Goal: Information Seeking & Learning: Learn about a topic

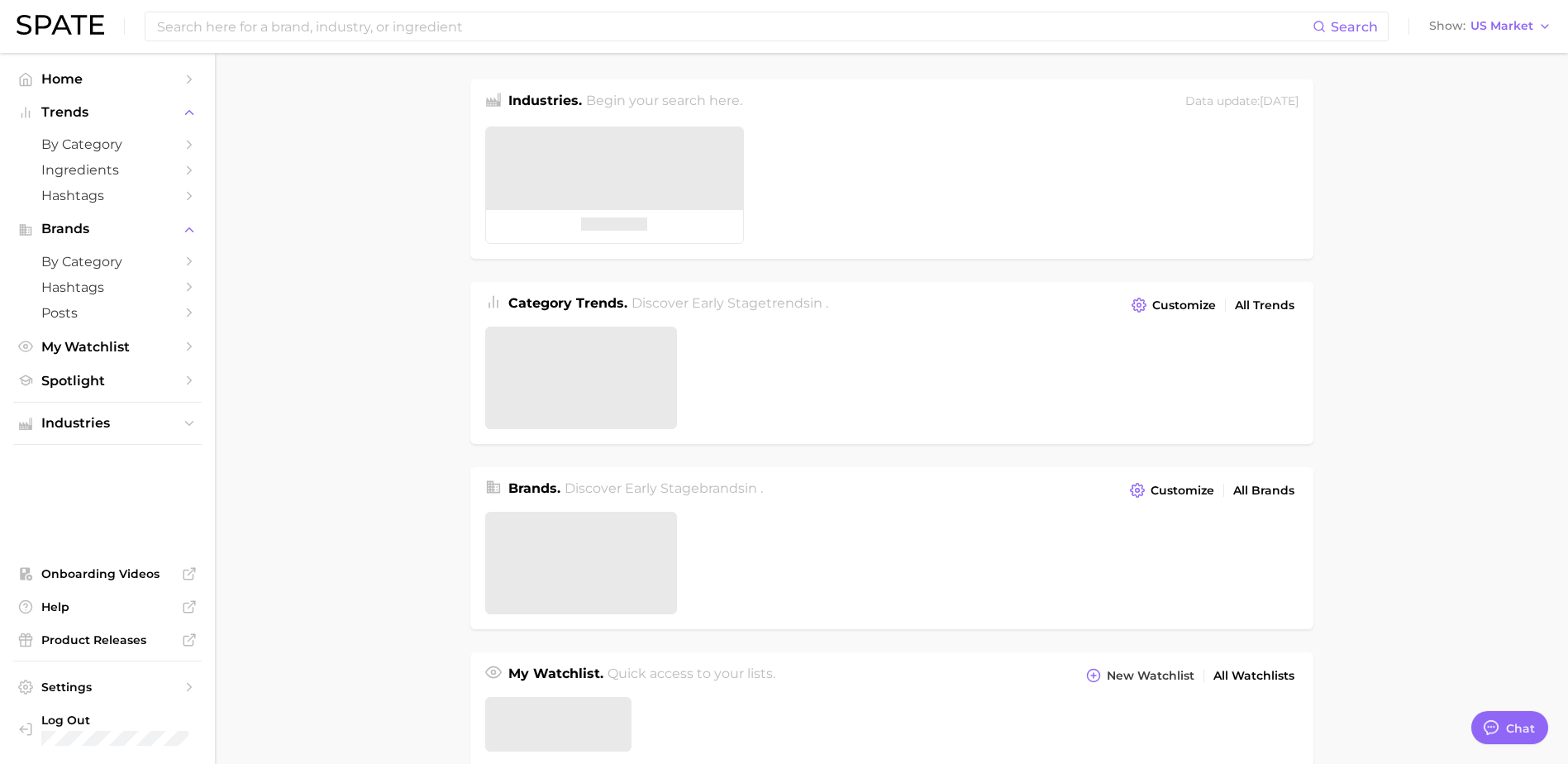
type textarea "x"
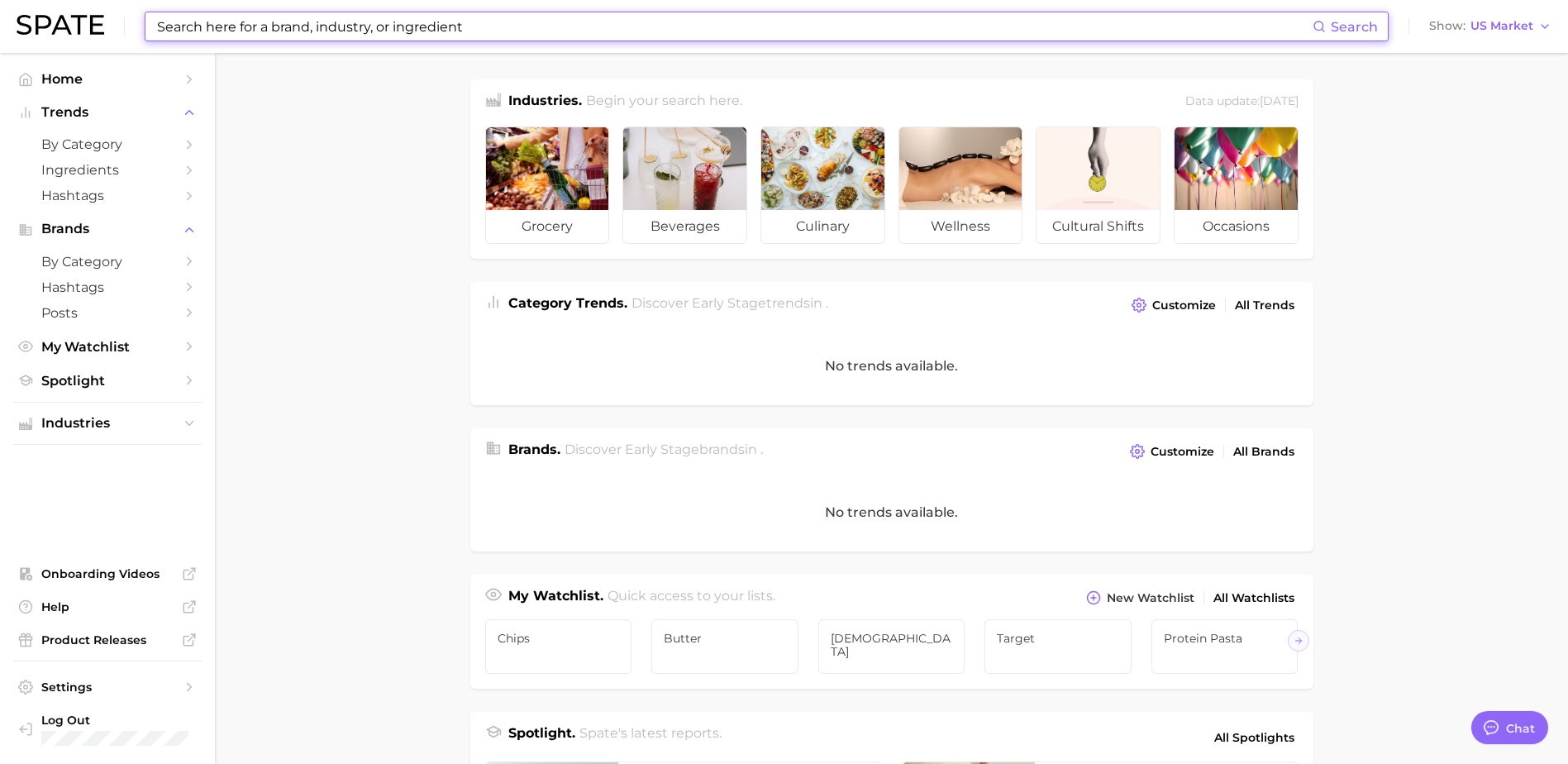
click at [310, 21] on input at bounding box center [734, 26] width 1157 height 28
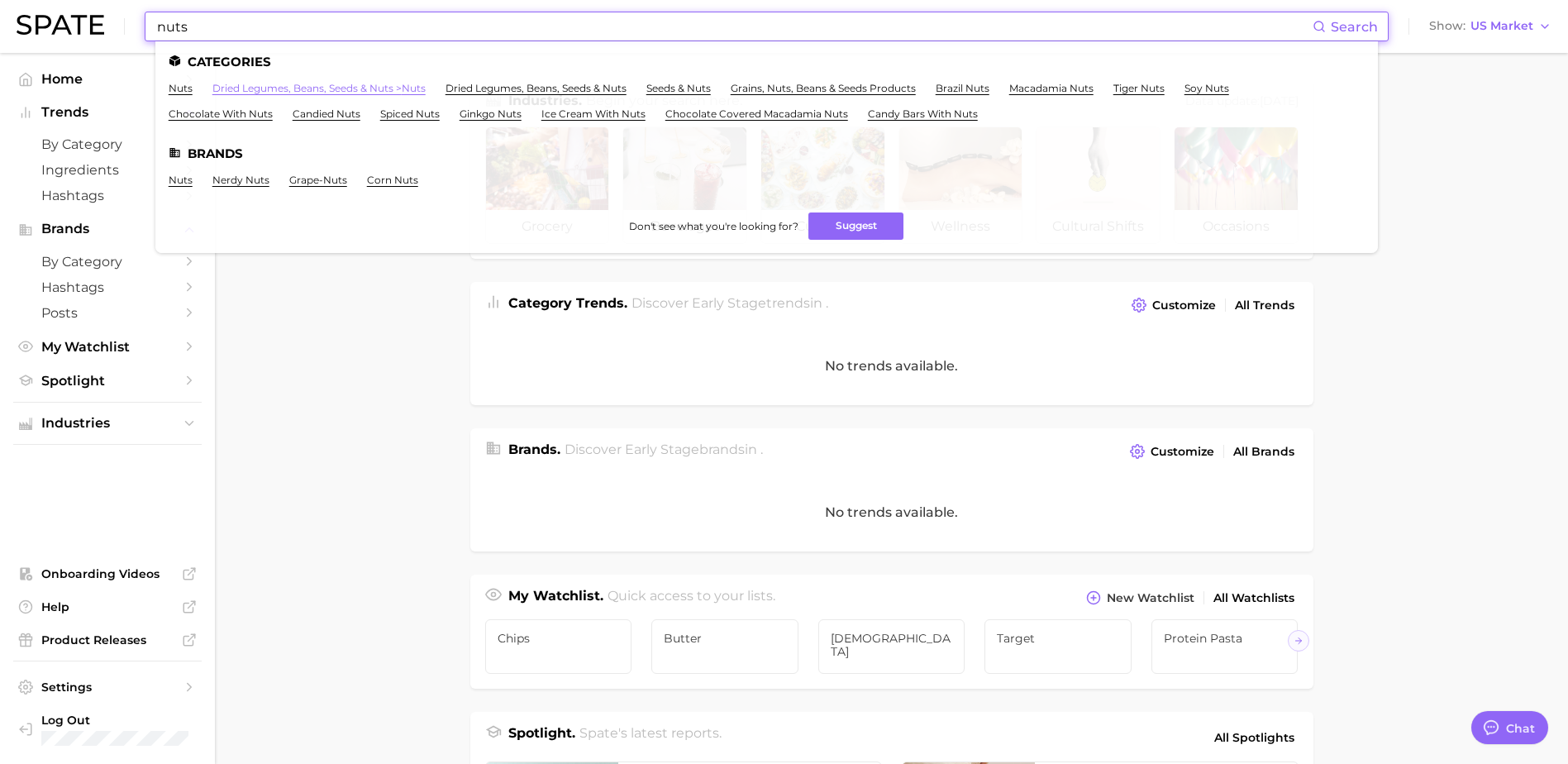
type input "nuts"
click at [303, 88] on link "dried legumes, beans, seeds & nuts > nuts" at bounding box center [319, 88] width 214 height 13
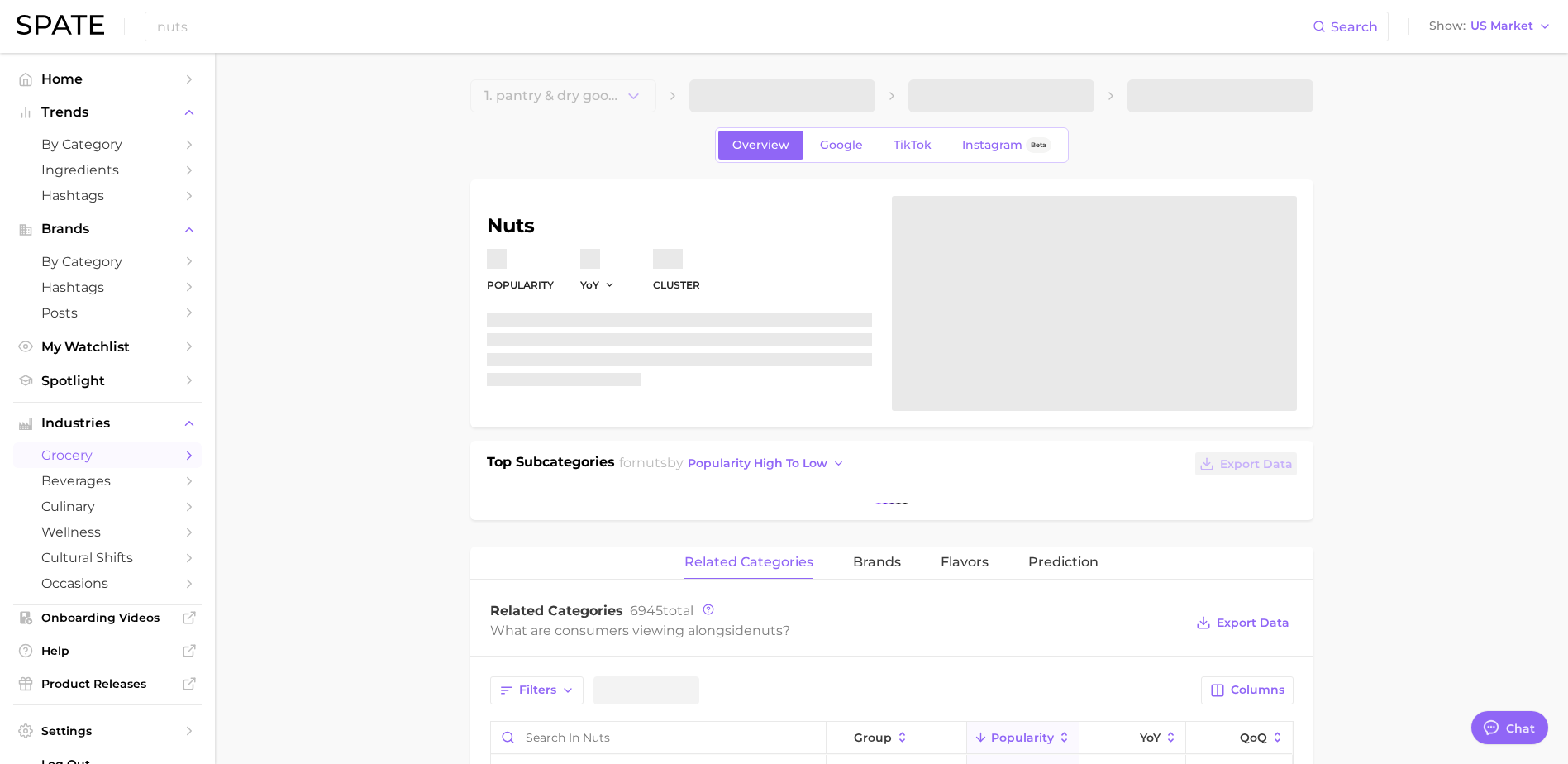
type textarea "x"
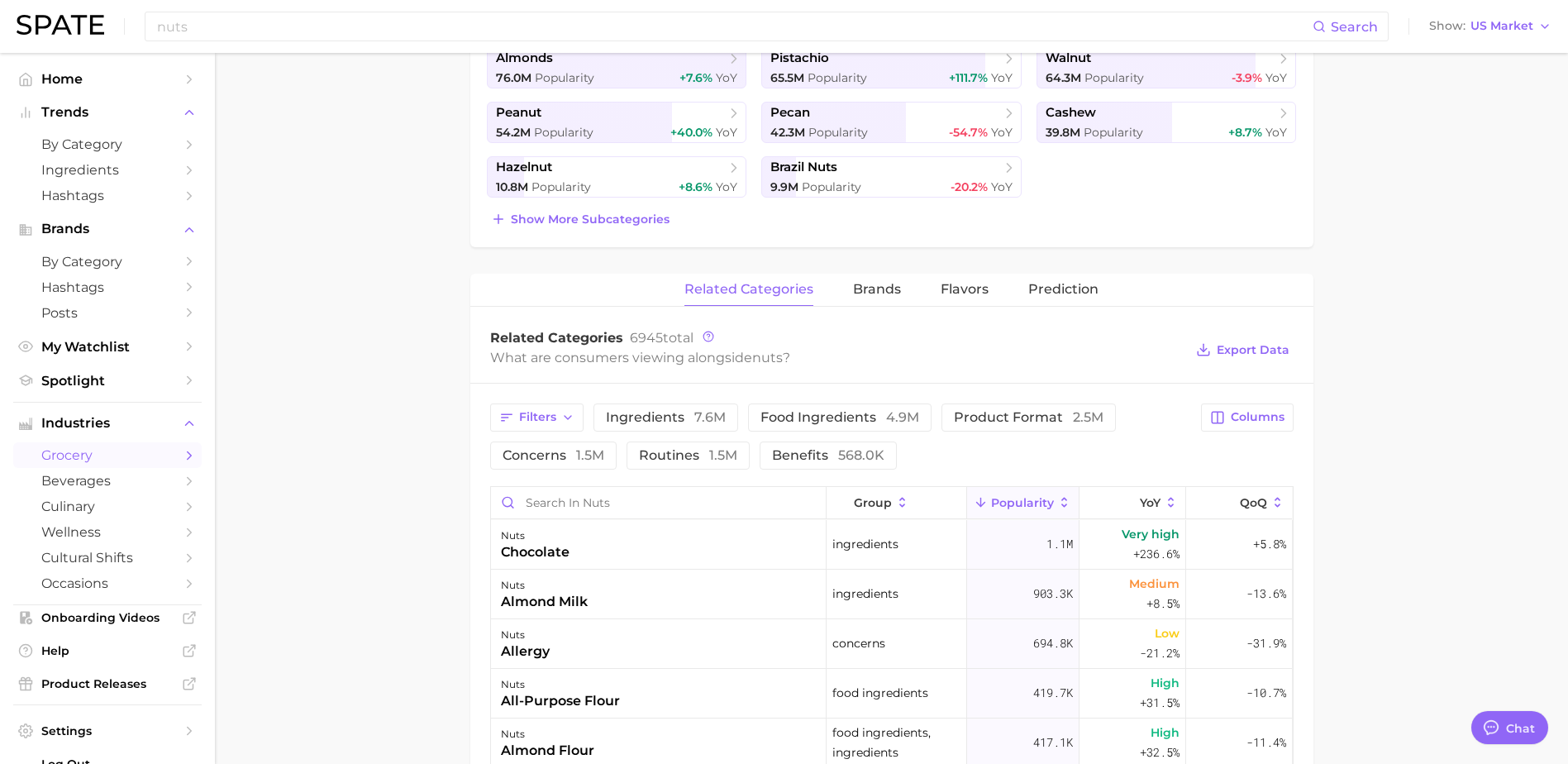
scroll to position [497, 0]
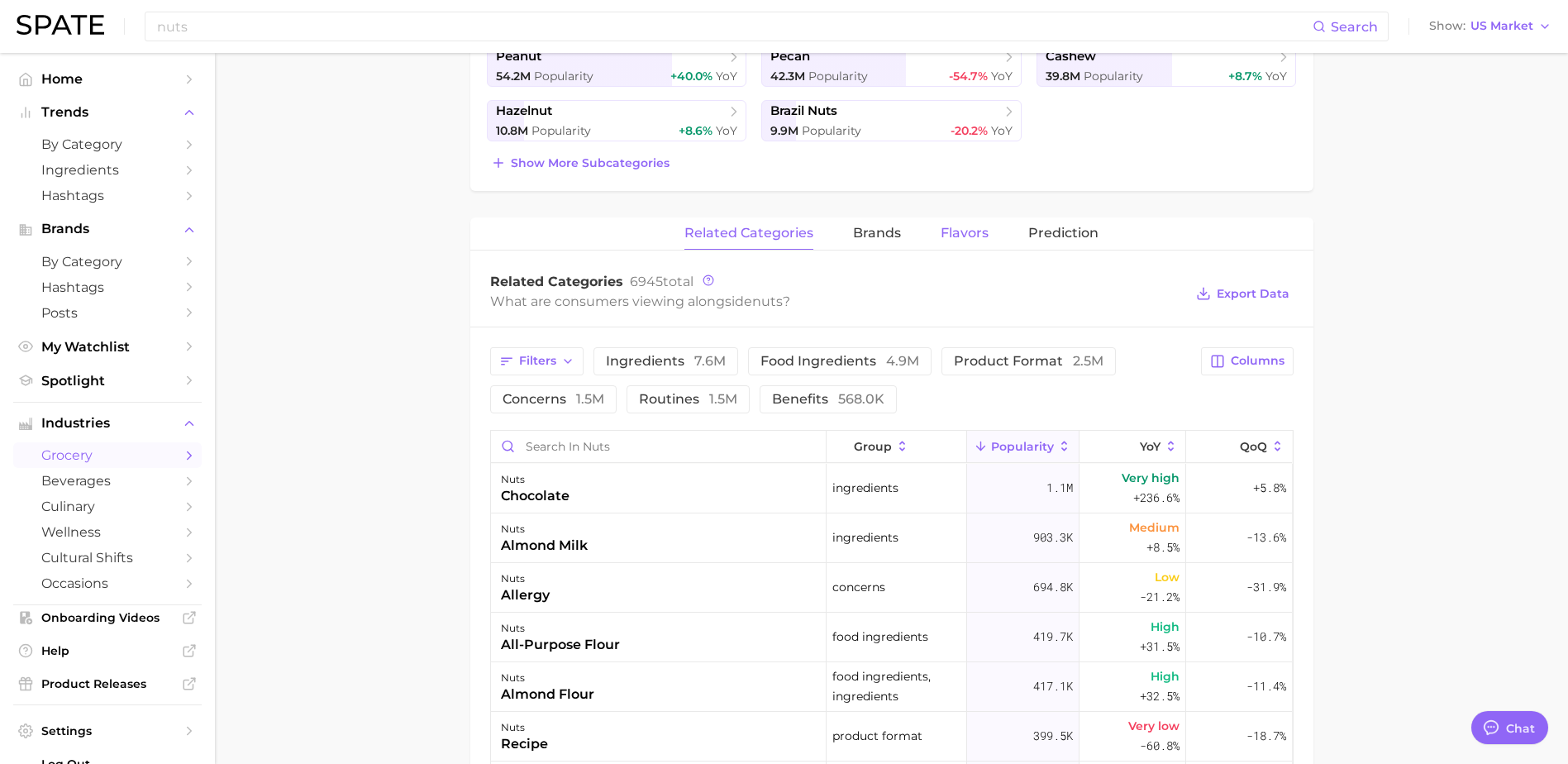
click at [970, 234] on span "Flavors" at bounding box center [965, 232] width 48 height 15
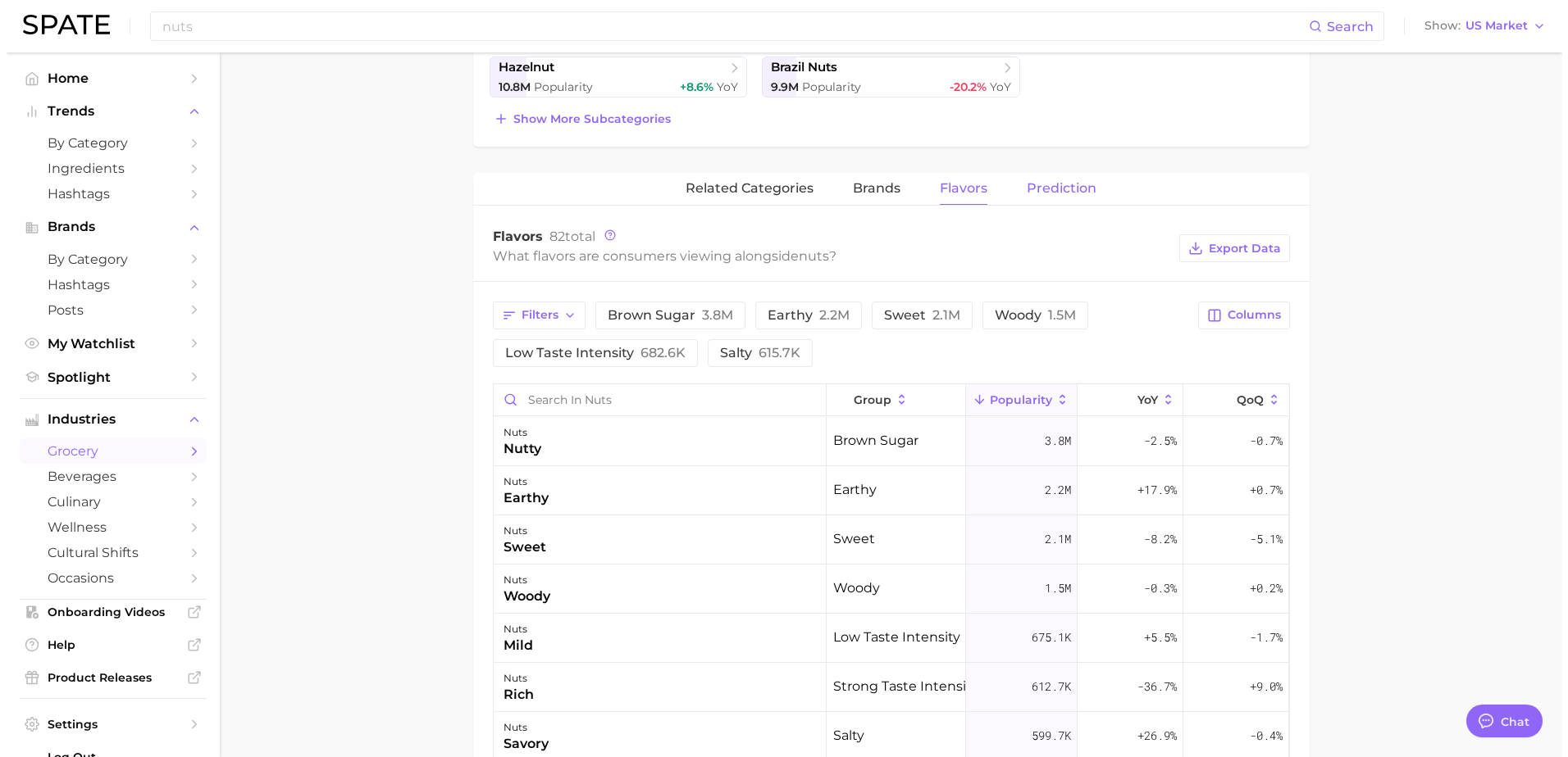
scroll to position [528, 0]
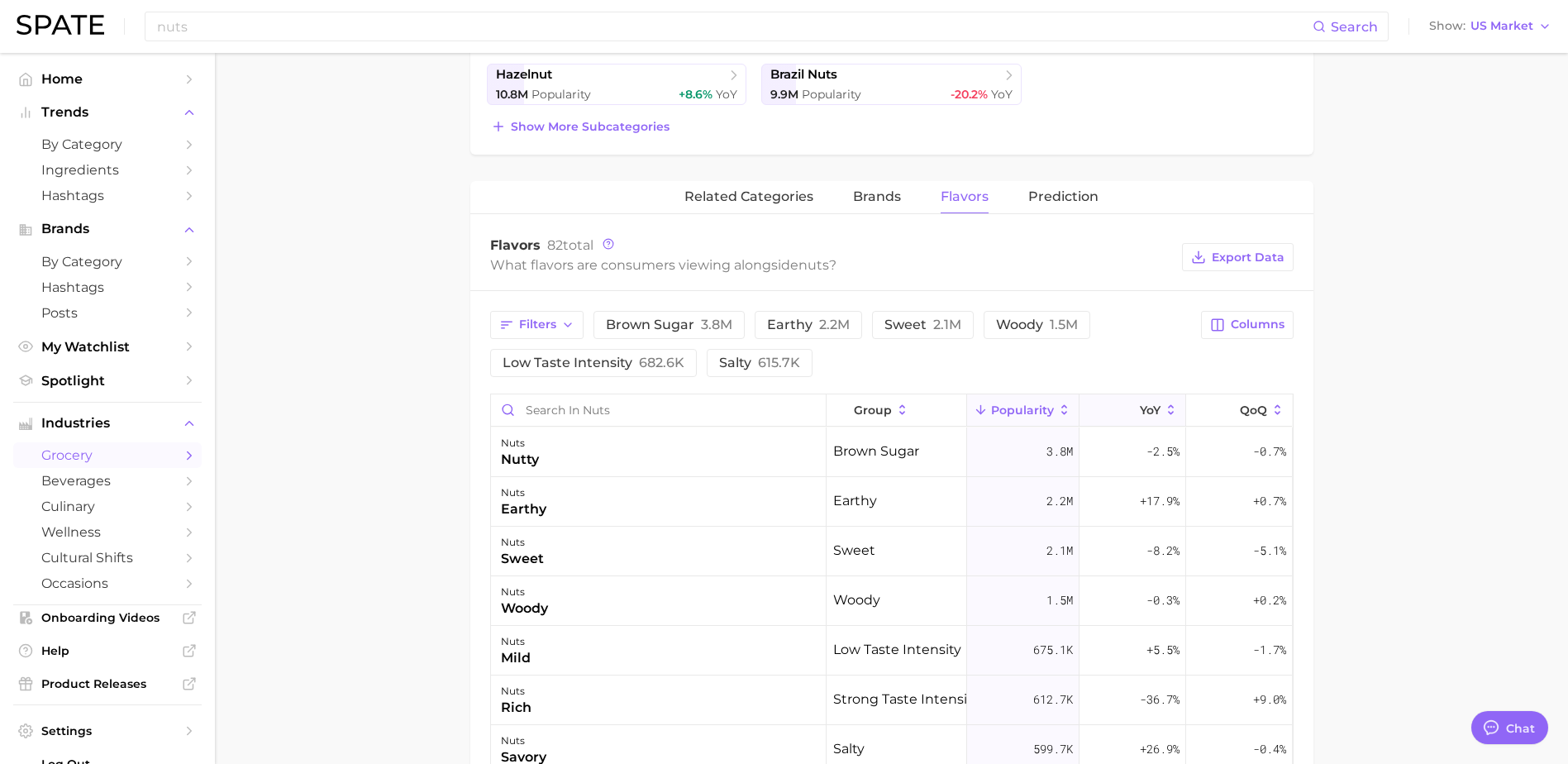
click at [1140, 408] on span "YoY" at bounding box center [1150, 409] width 20 height 13
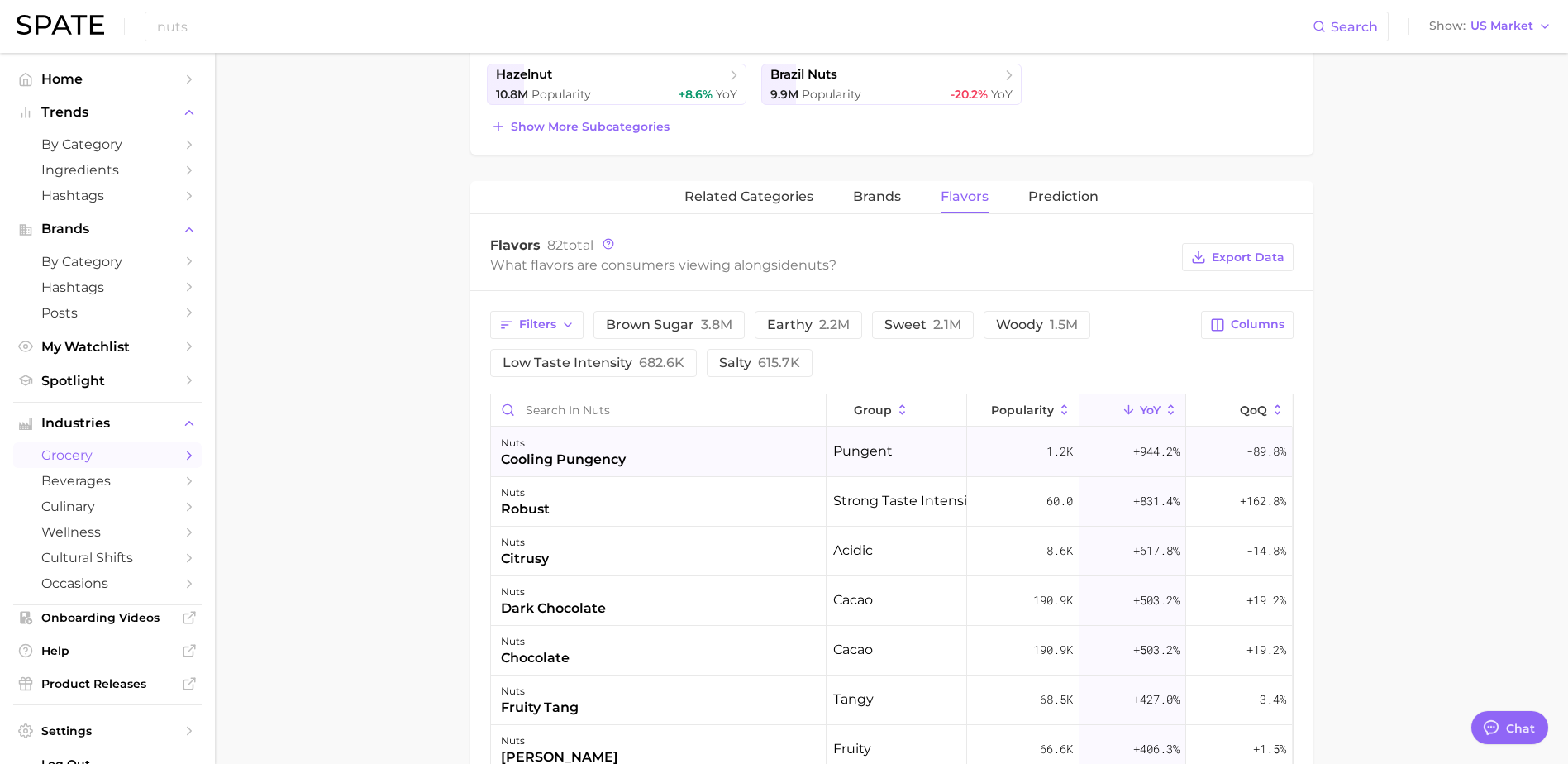
drag, startPoint x: 569, startPoint y: 456, endPoint x: 530, endPoint y: 435, distance: 44.3
click at [530, 435] on div "nuts" at bounding box center [564, 443] width 125 height 20
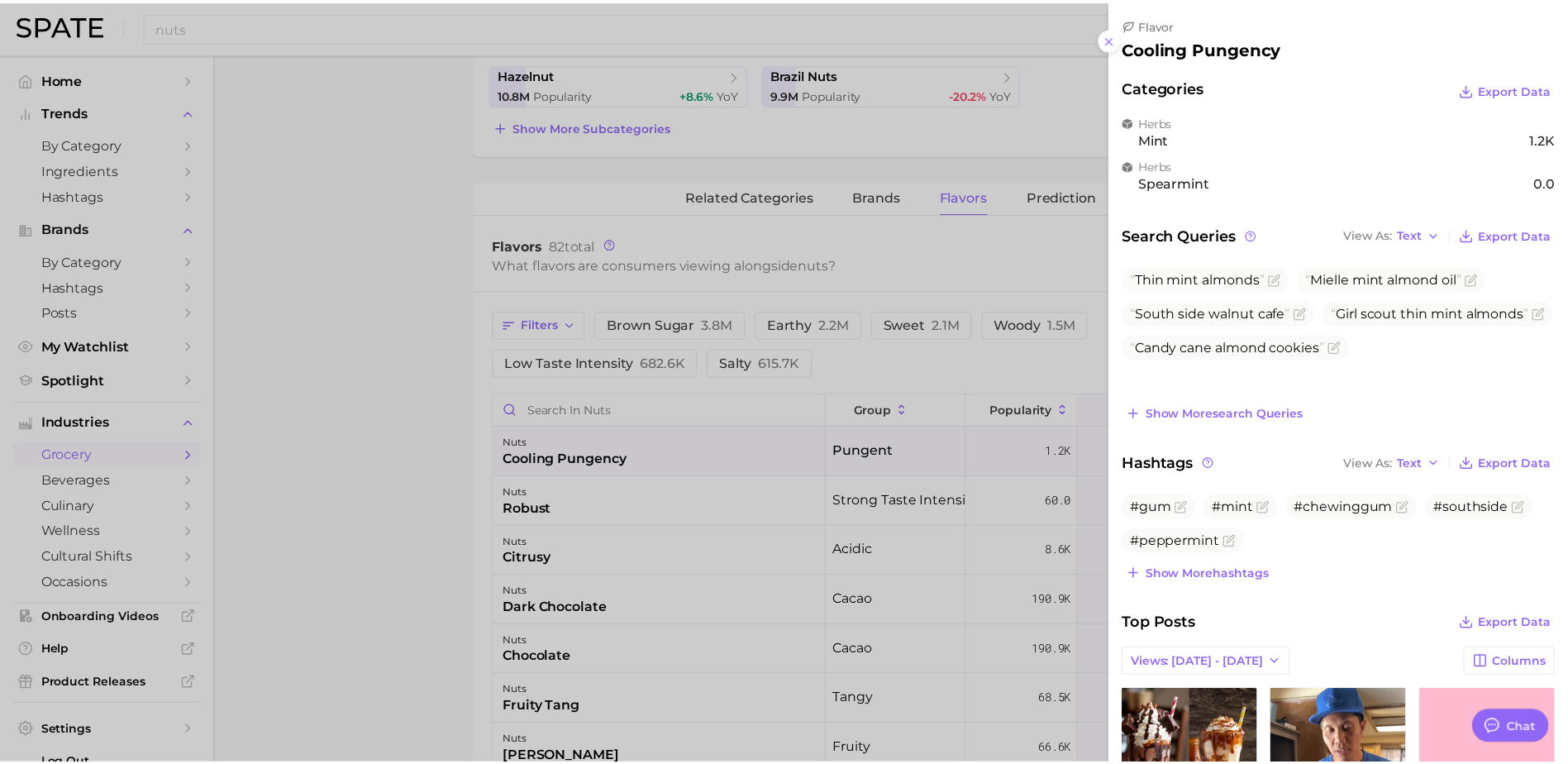
scroll to position [0, 0]
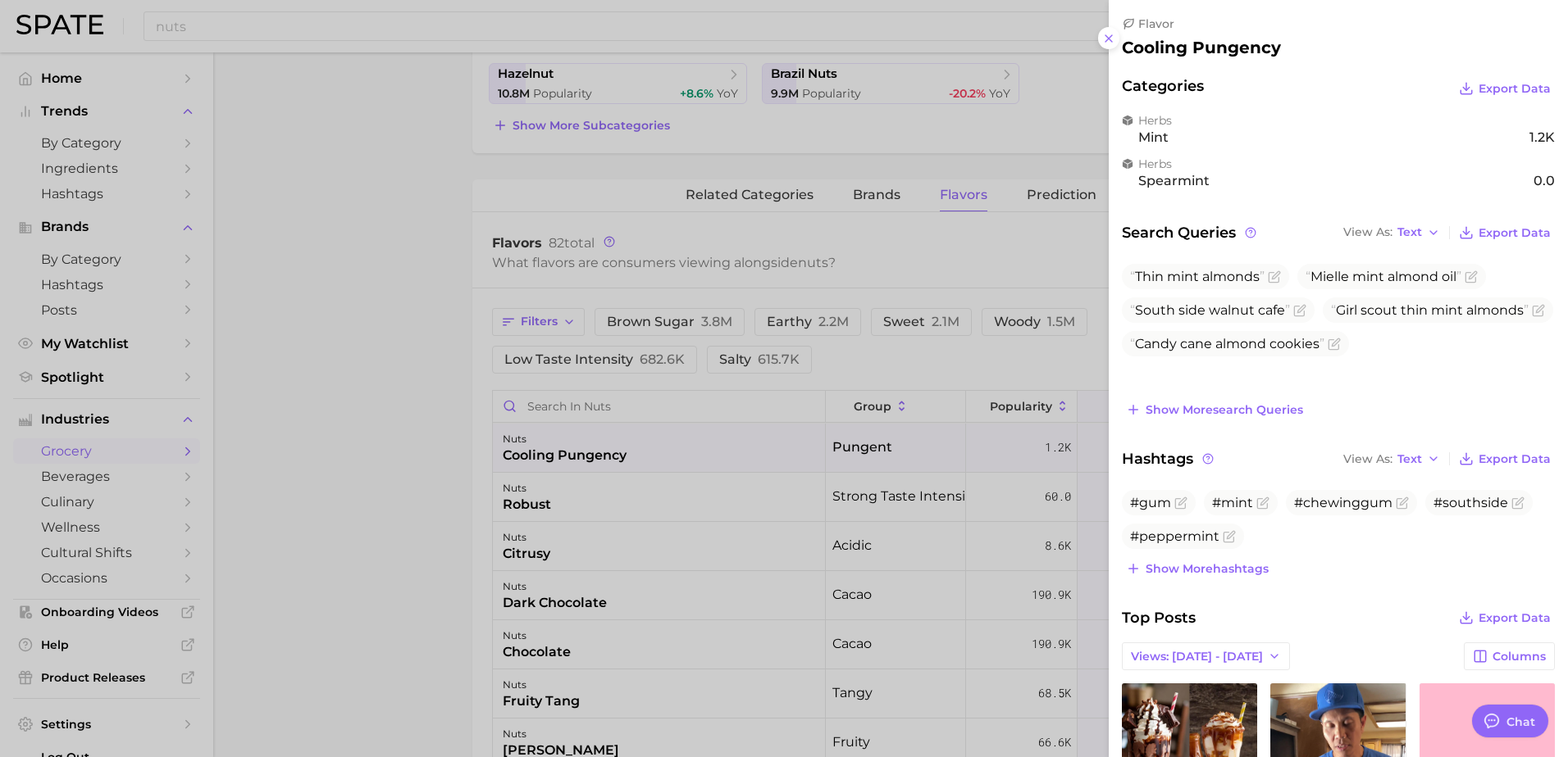
click at [455, 437] on div at bounding box center [784, 378] width 1568 height 757
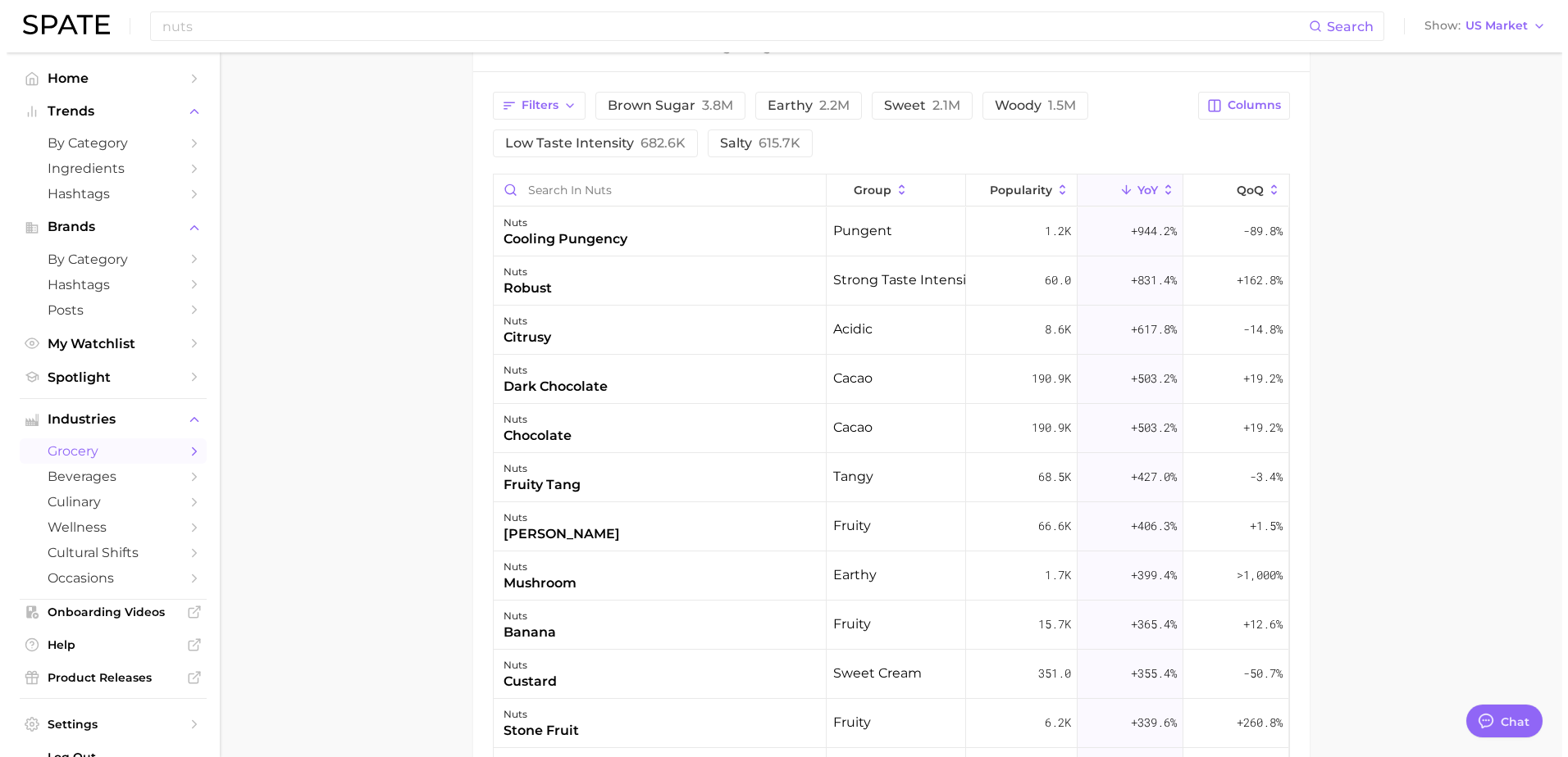
scroll to position [774, 0]
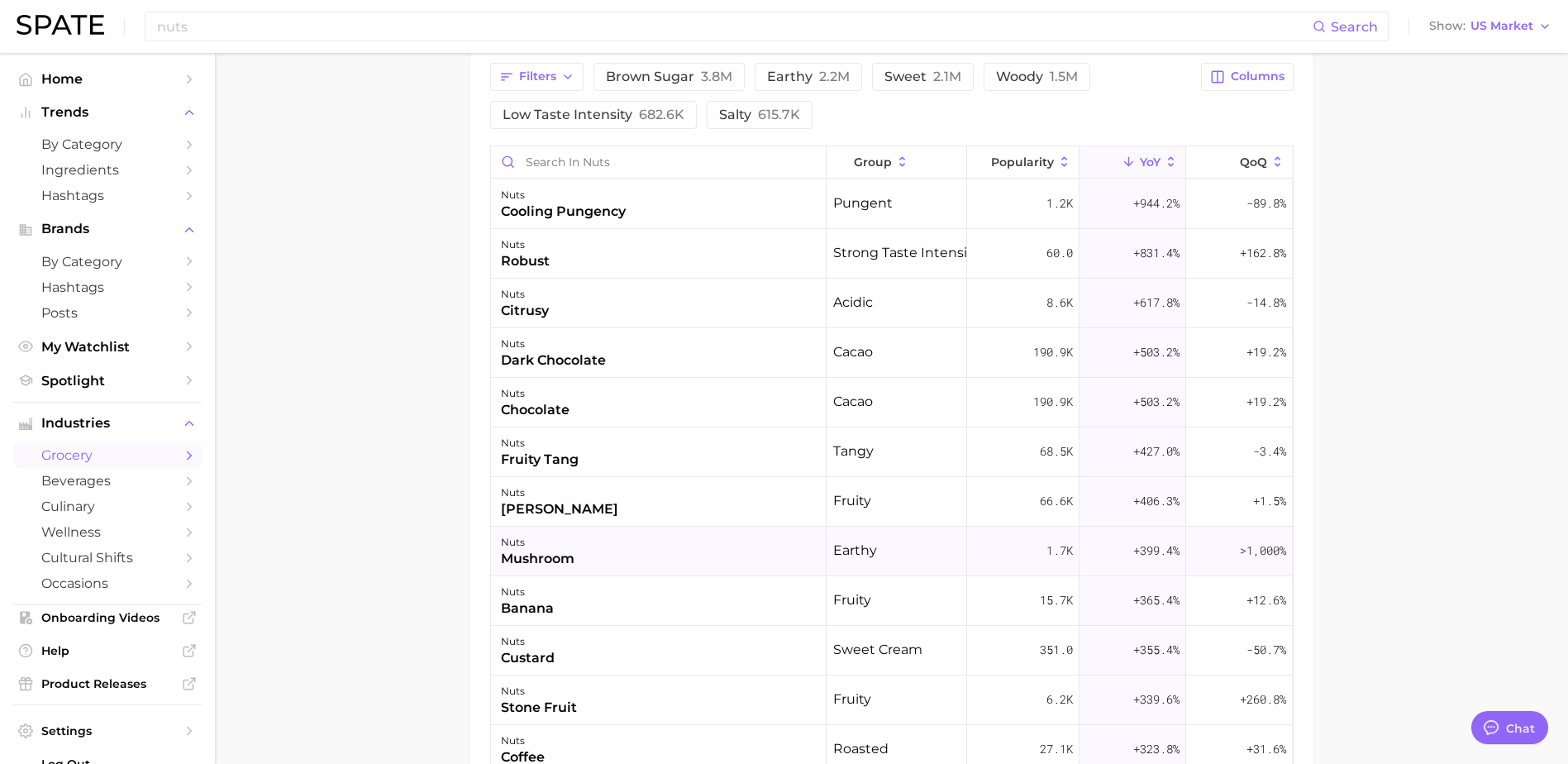
click at [604, 555] on div "nuts mushroom" at bounding box center [658, 552] width 336 height 50
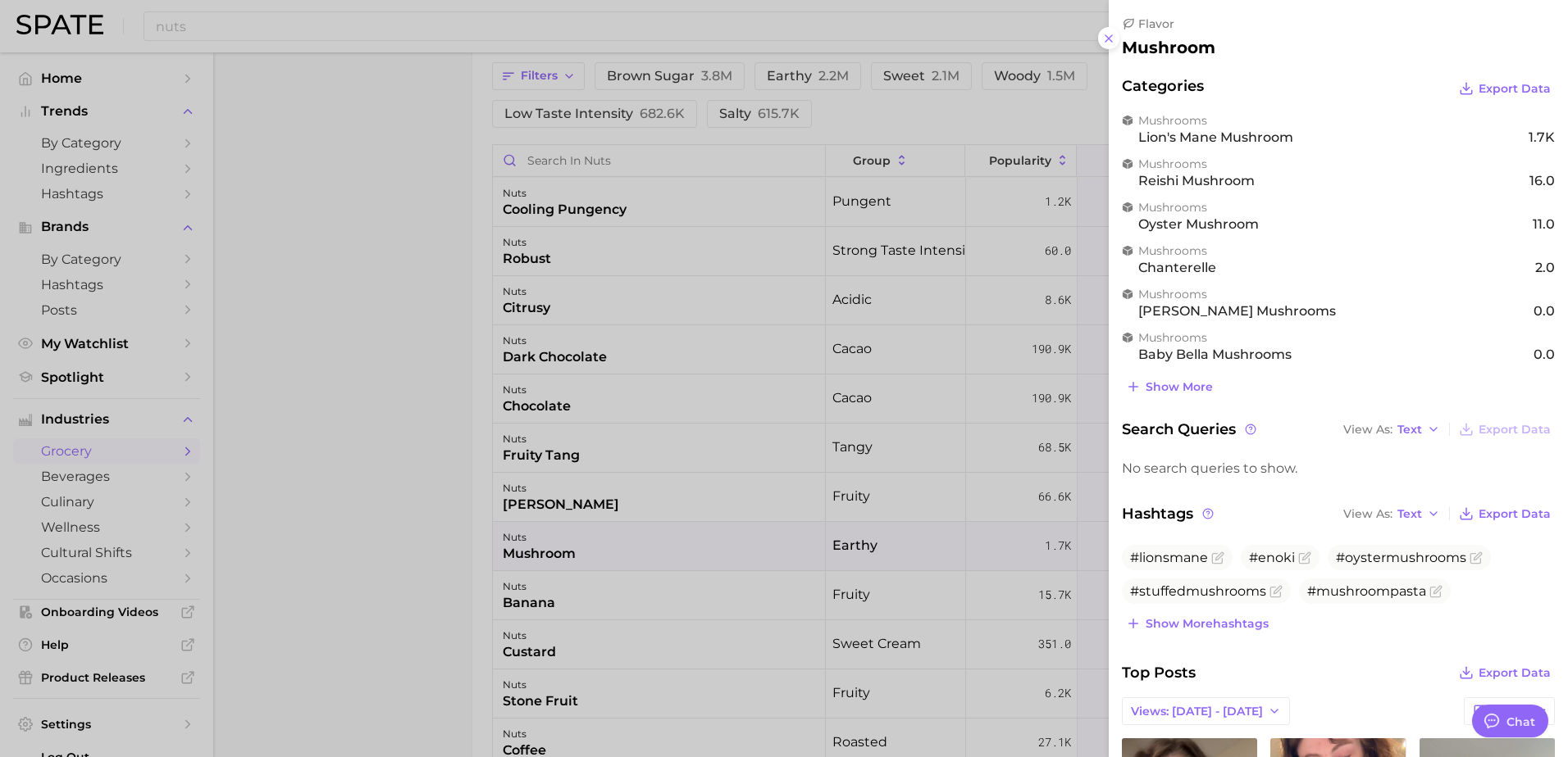
scroll to position [0, 0]
